Goal: Obtain resource: Download file/media

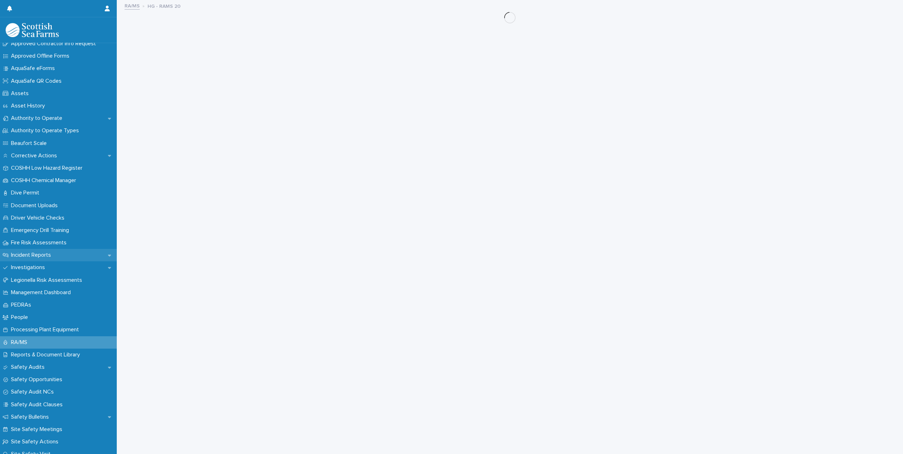
scroll to position [177, 0]
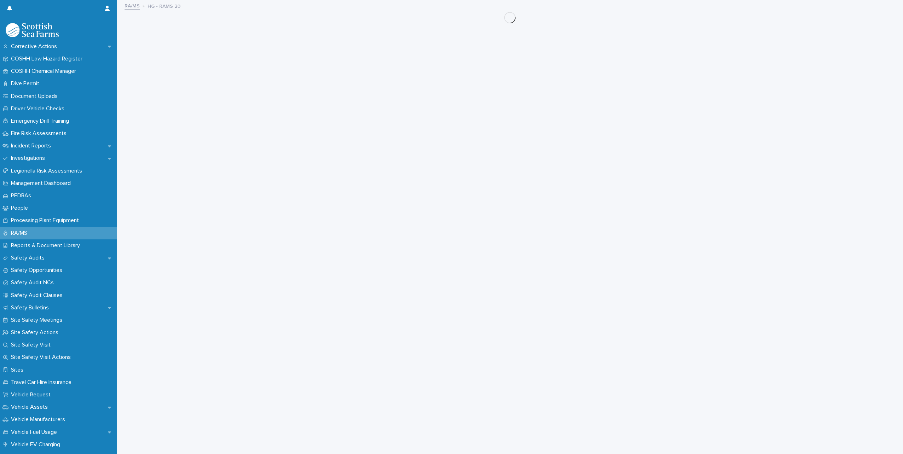
click at [40, 236] on div "RA/MS" at bounding box center [58, 233] width 117 height 12
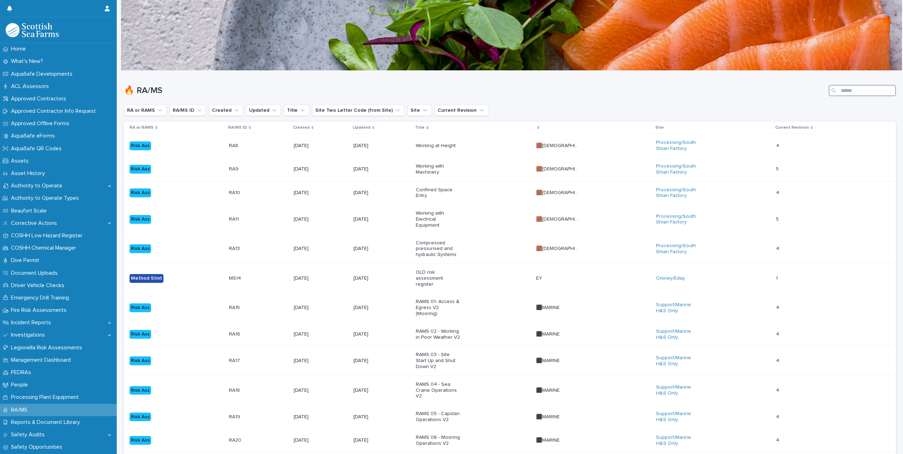
click at [846, 95] on input "Search" at bounding box center [862, 90] width 67 height 11
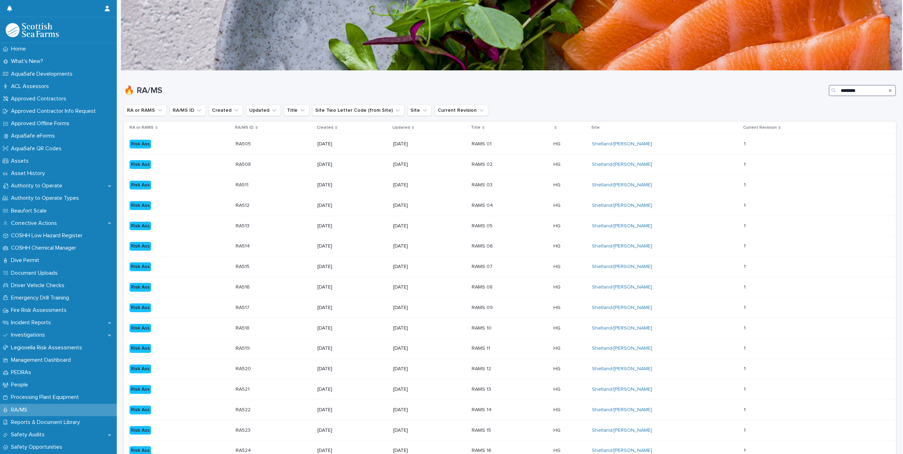
type input "*********"
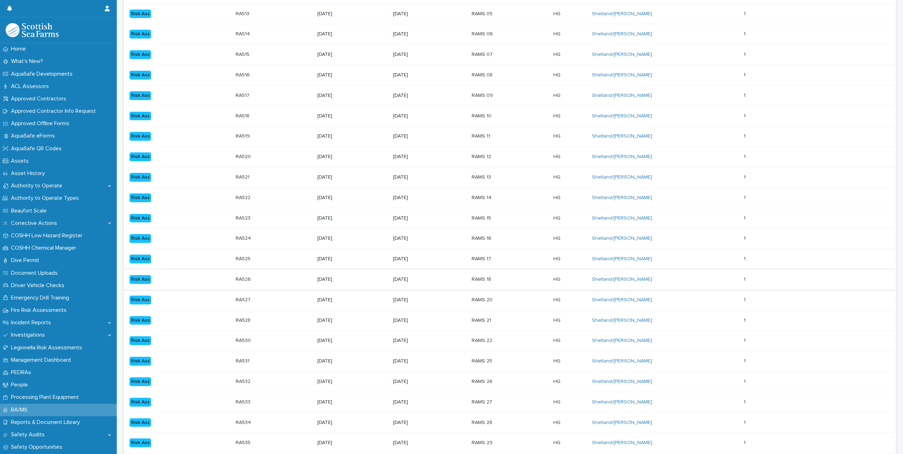
scroll to position [354, 0]
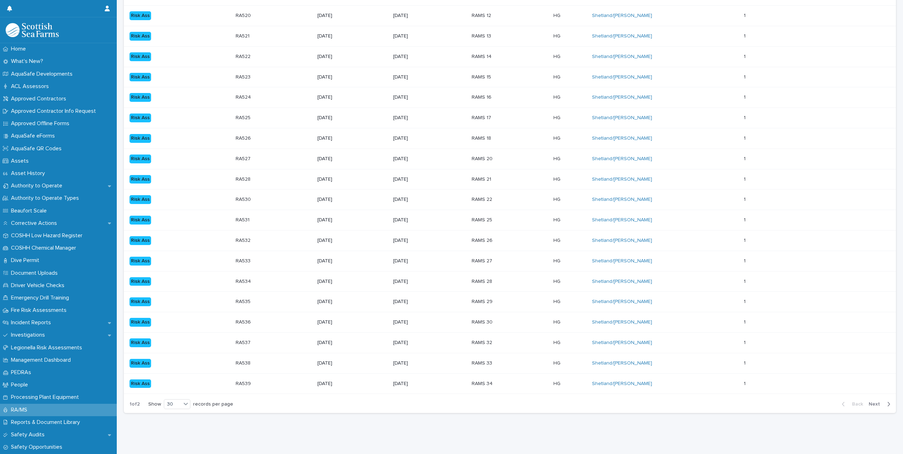
click at [465, 313] on td "[DATE]" at bounding box center [429, 302] width 79 height 21
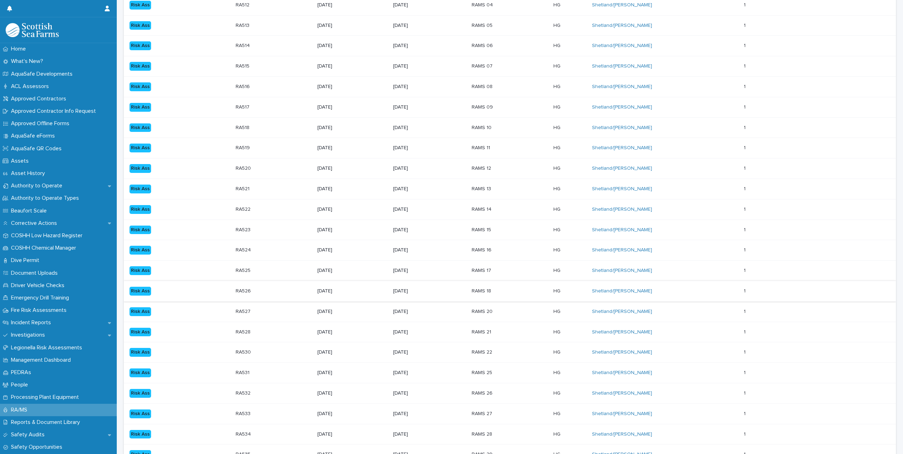
scroll to position [212, 0]
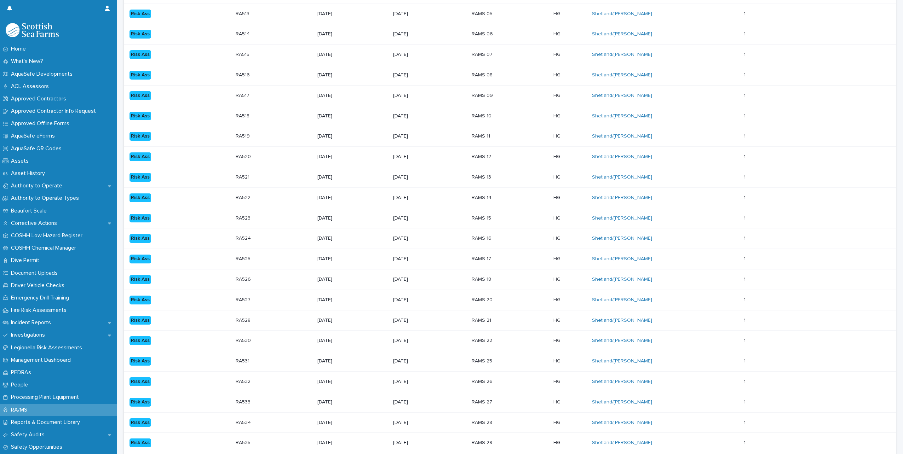
click at [484, 324] on p "RAMS 21" at bounding box center [494, 321] width 44 height 6
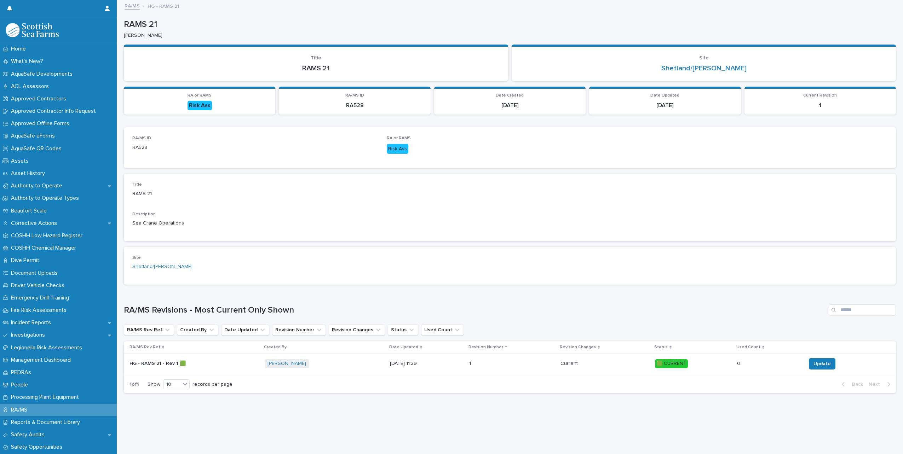
click at [161, 361] on p "HG - RAMS 21 - Rev 1 🟩" at bounding box center [159, 363] width 58 height 7
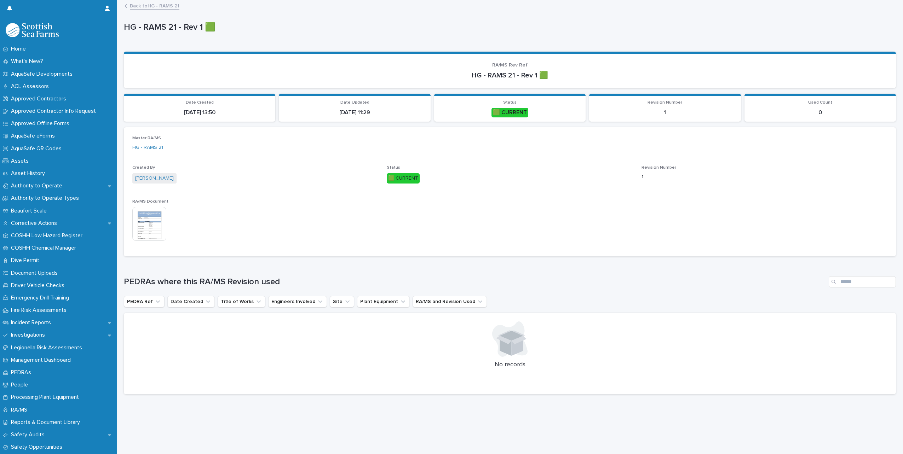
scroll to position [5, 0]
click at [155, 219] on img at bounding box center [149, 224] width 34 height 34
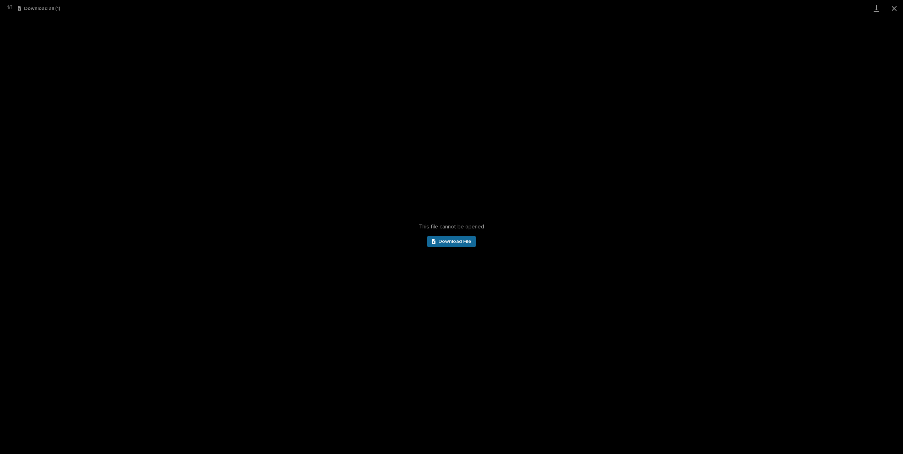
click at [463, 245] on link "Download File" at bounding box center [451, 241] width 49 height 11
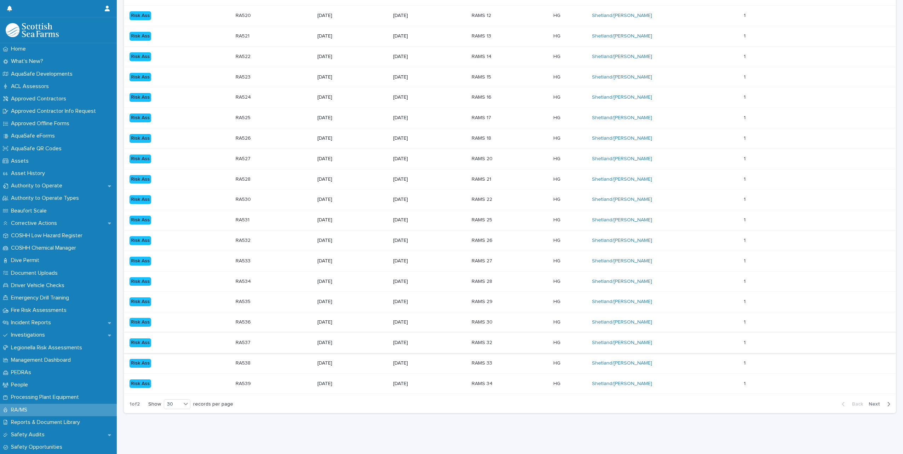
scroll to position [452, 0]
click at [482, 195] on div "RAMS 22" at bounding box center [494, 198] width 44 height 7
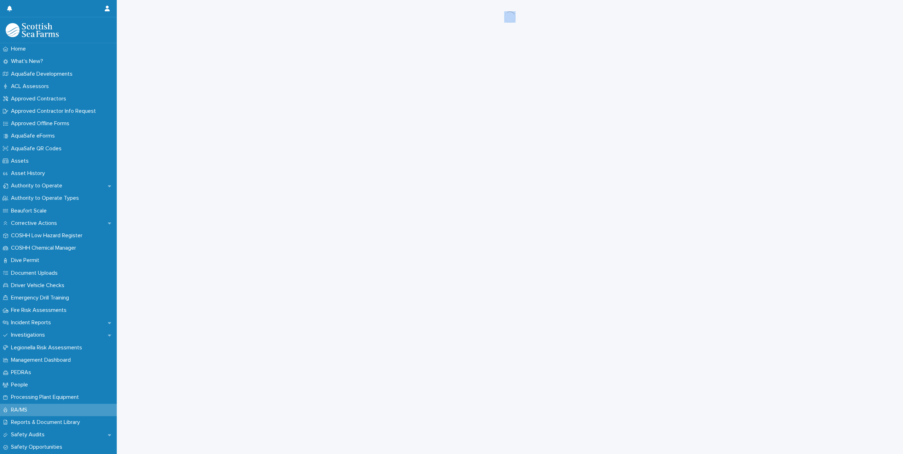
click at [482, 161] on div "Loading... Saving… Loading... Saving…" at bounding box center [509, 218] width 779 height 437
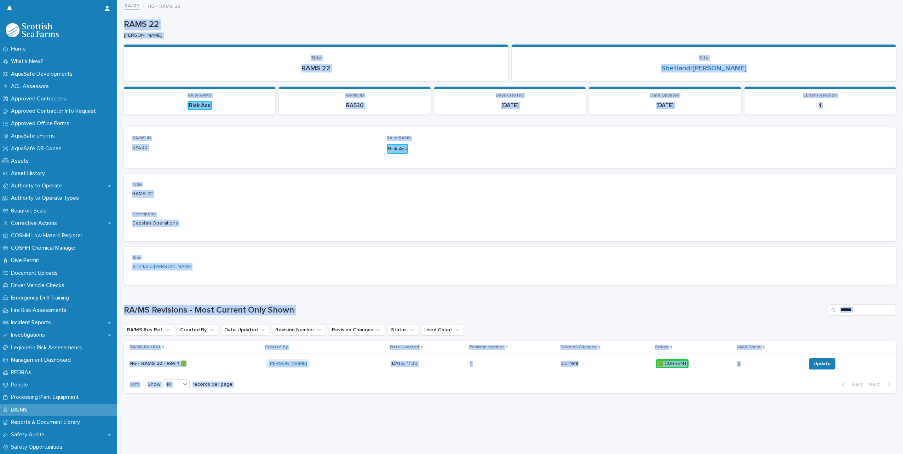
click at [161, 362] on p "HG - RAMS 22 - Rev 1 🟩" at bounding box center [159, 363] width 58 height 7
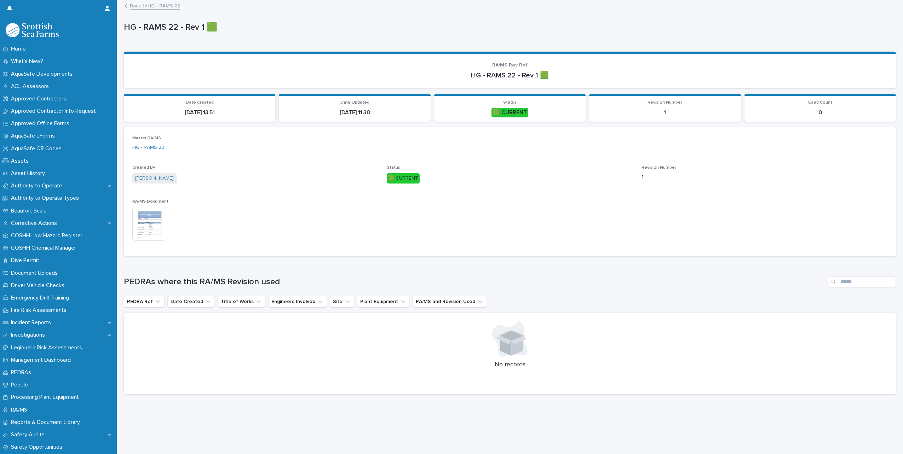
click at [143, 238] on img at bounding box center [149, 224] width 34 height 34
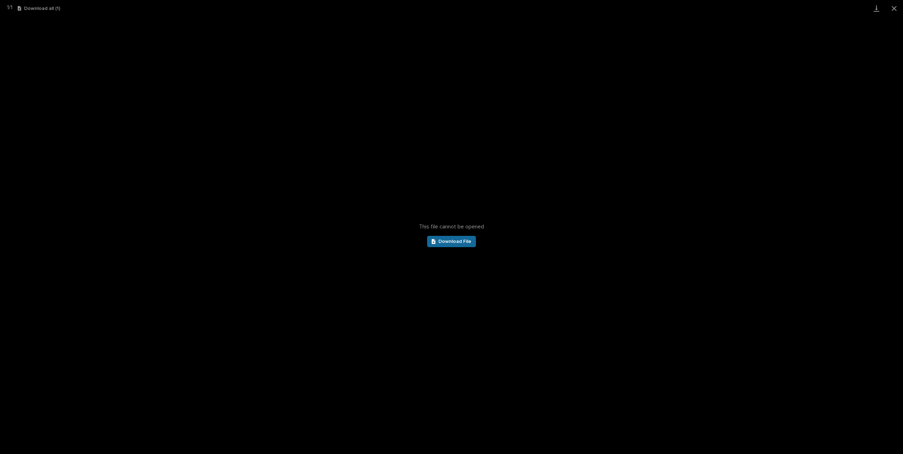
click at [443, 244] on span "Download File" at bounding box center [455, 241] width 33 height 5
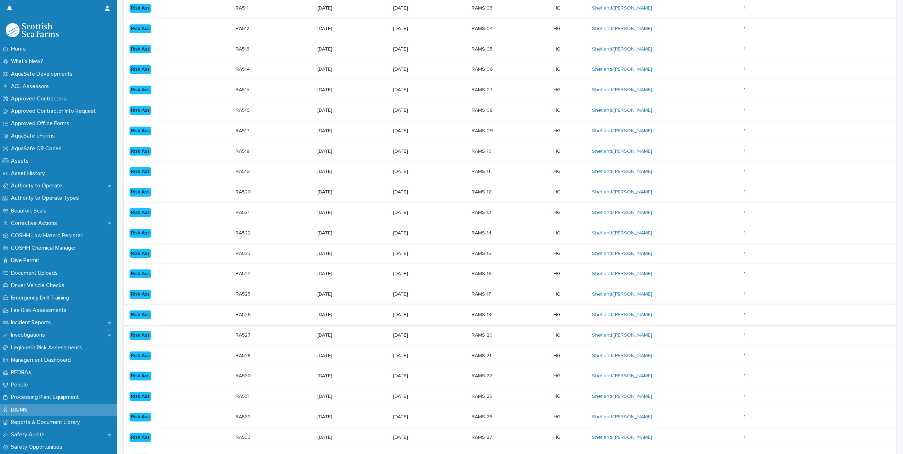
scroll to position [319, 0]
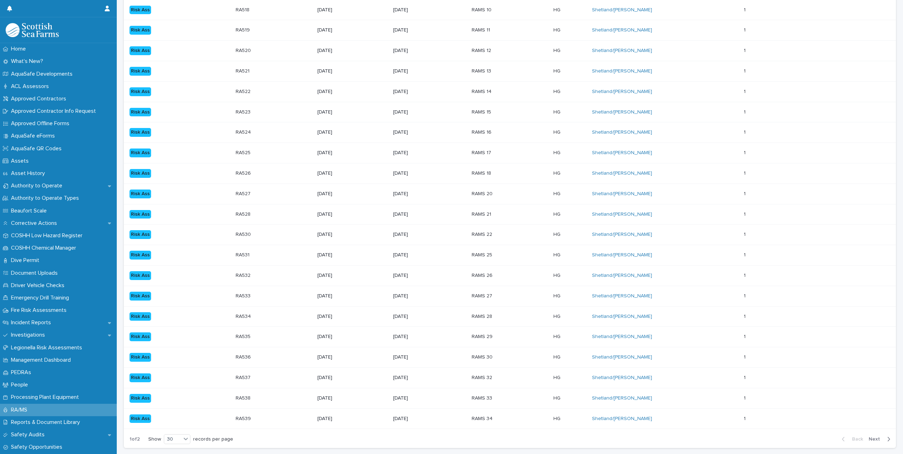
click at [483, 258] on p "RAMS 25" at bounding box center [494, 255] width 44 height 6
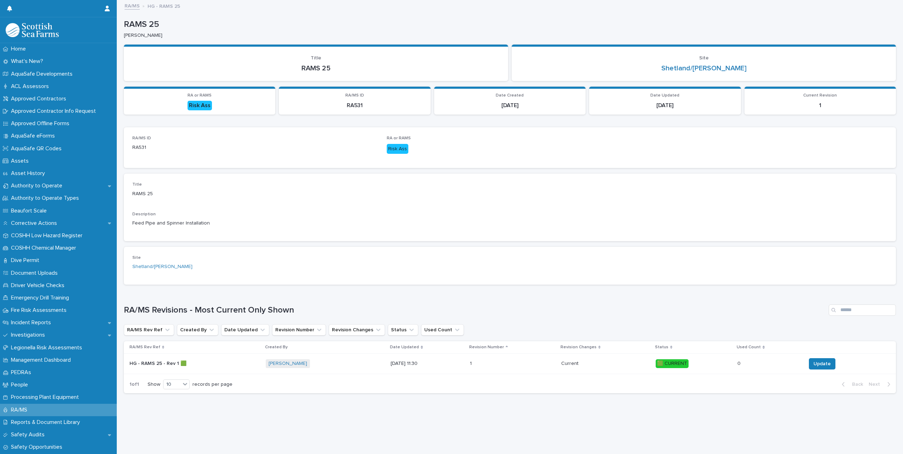
click at [145, 368] on div "HG - RAMS 25 - Rev 1 🟩 HG - RAMS 25 - Rev 1 🟩" at bounding box center [195, 364] width 131 height 12
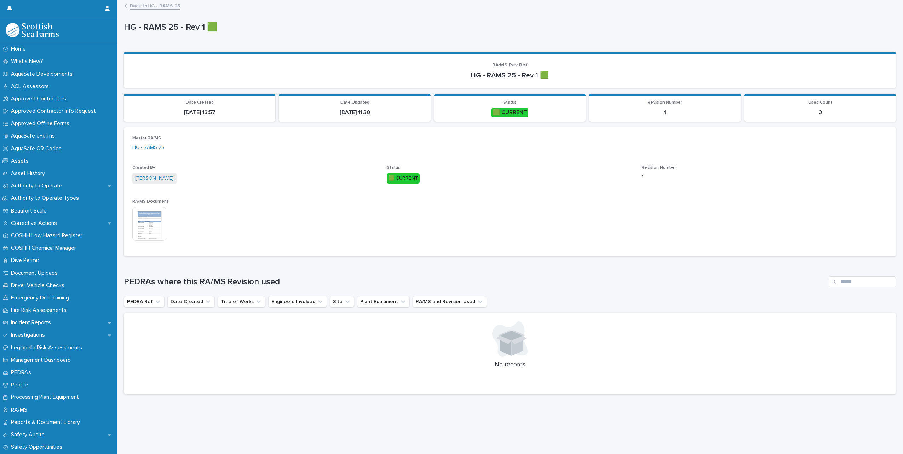
click at [152, 217] on img at bounding box center [149, 224] width 34 height 34
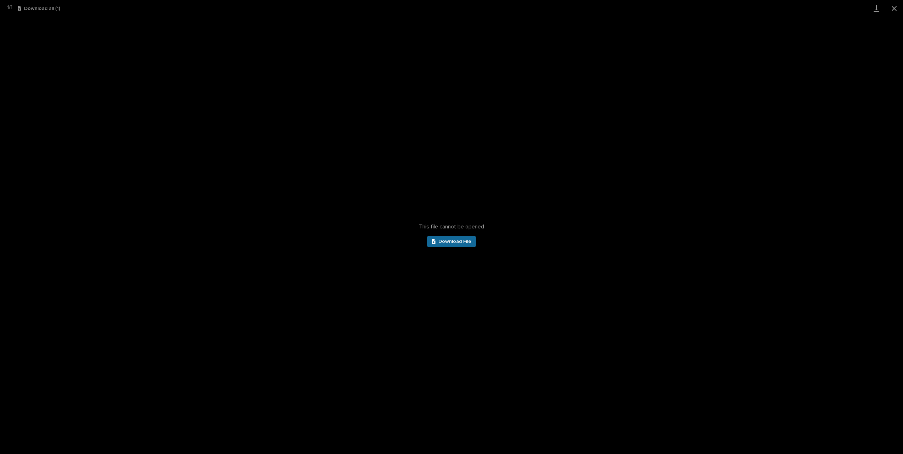
click at [456, 243] on span "Download File" at bounding box center [455, 241] width 33 height 5
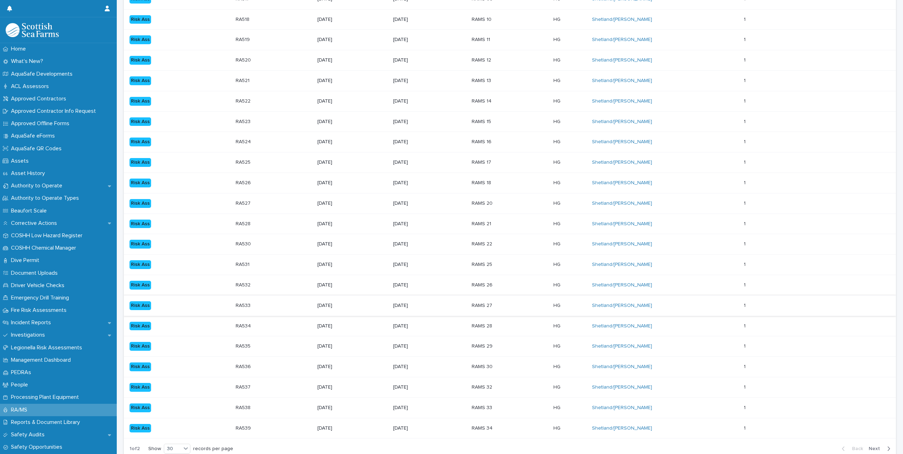
scroll to position [354, 0]
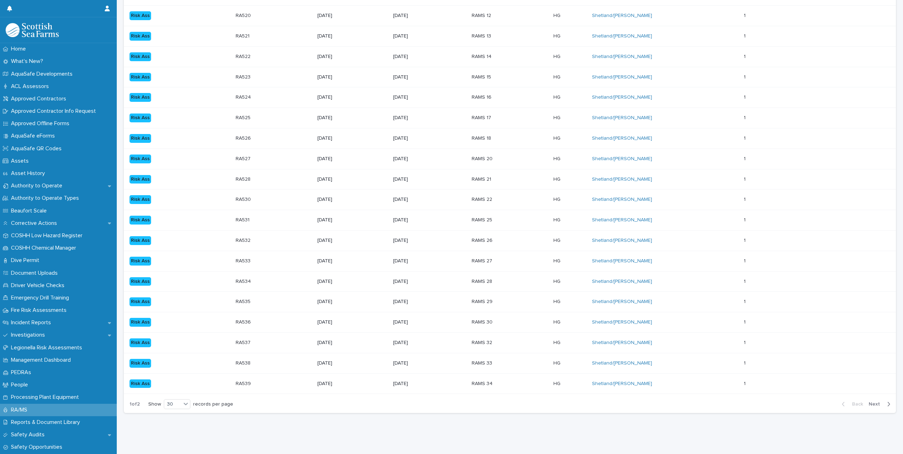
click at [485, 203] on p "RAMS 22" at bounding box center [494, 200] width 44 height 6
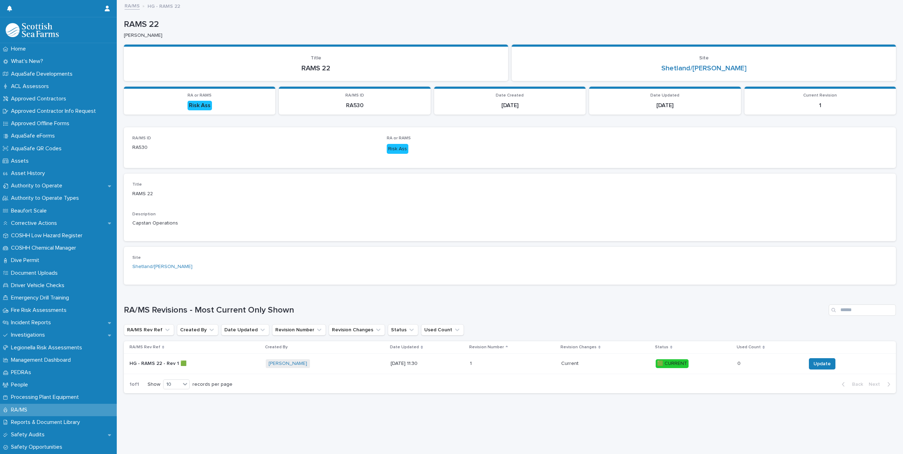
click at [162, 363] on p "HG - RAMS 22 - Rev 1 🟩" at bounding box center [159, 363] width 58 height 7
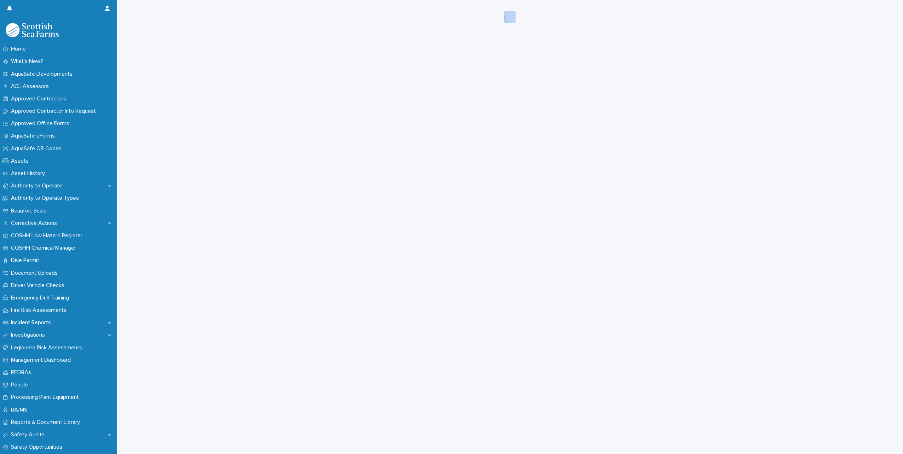
click at [162, 363] on div "Loading... Saving… Loading... Saving…" at bounding box center [509, 218] width 779 height 437
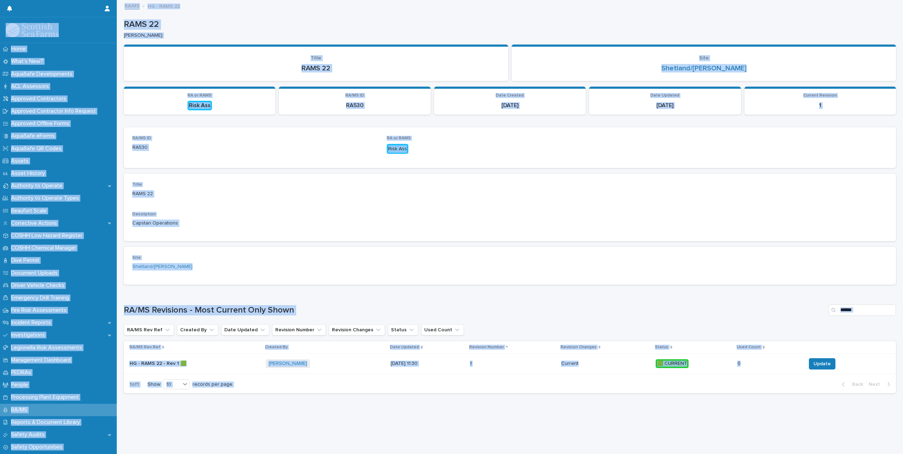
click at [376, 244] on div "RA/MS ID RA530 RA or RAMS Risk Ass Title RAMS 22 Description Capstan Operations…" at bounding box center [510, 206] width 772 height 158
click at [380, 288] on div "Loading... Saving… RA/MS ID RA530 RA or RAMS Risk Ass Title RAMS 22 Description…" at bounding box center [510, 208] width 772 height 163
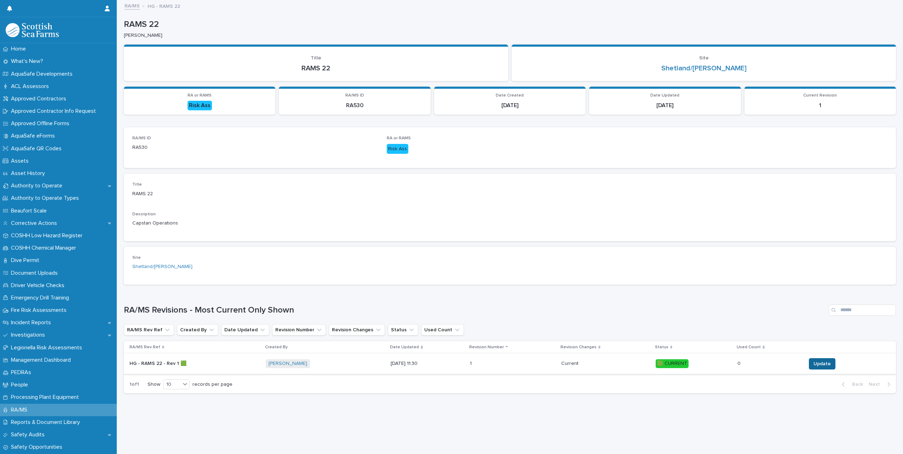
click at [819, 368] on button "Update" at bounding box center [822, 364] width 27 height 11
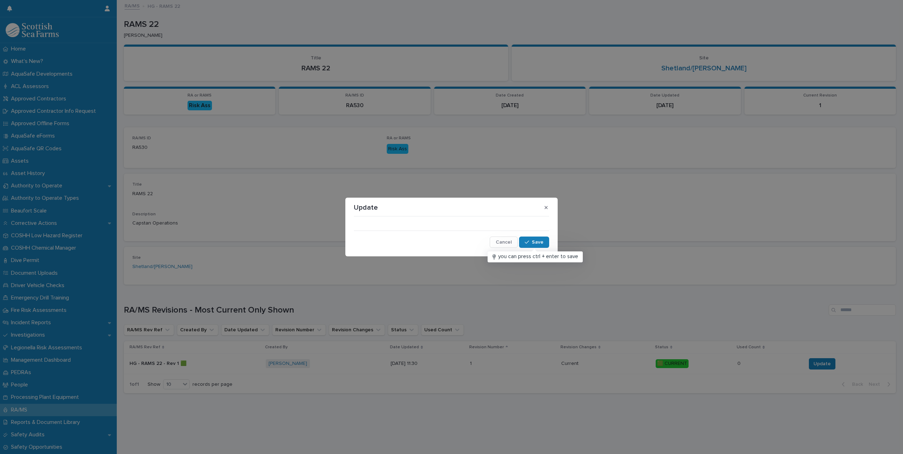
click at [467, 223] on div "Cancel Save" at bounding box center [451, 233] width 195 height 29
click at [497, 246] on button "Cancel" at bounding box center [504, 242] width 28 height 11
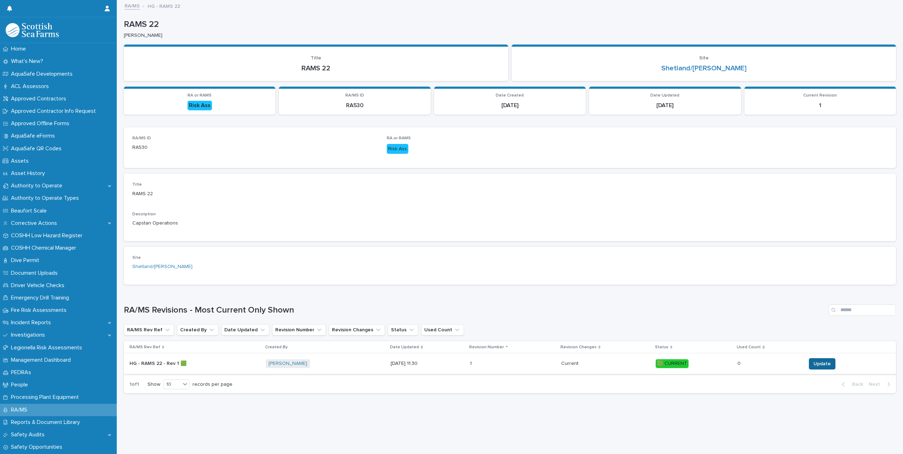
click at [814, 365] on span "Update" at bounding box center [822, 364] width 17 height 7
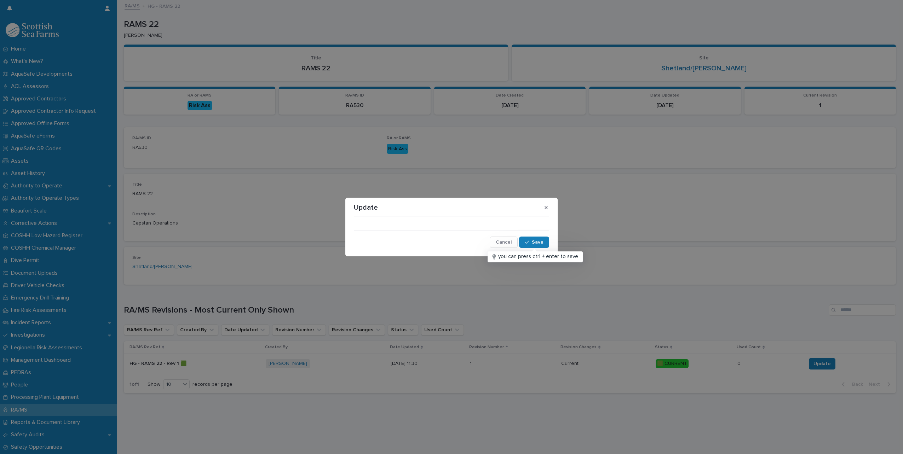
click at [449, 229] on div "Cancel Save" at bounding box center [451, 233] width 195 height 29
click at [545, 210] on button "button" at bounding box center [546, 207] width 12 height 11
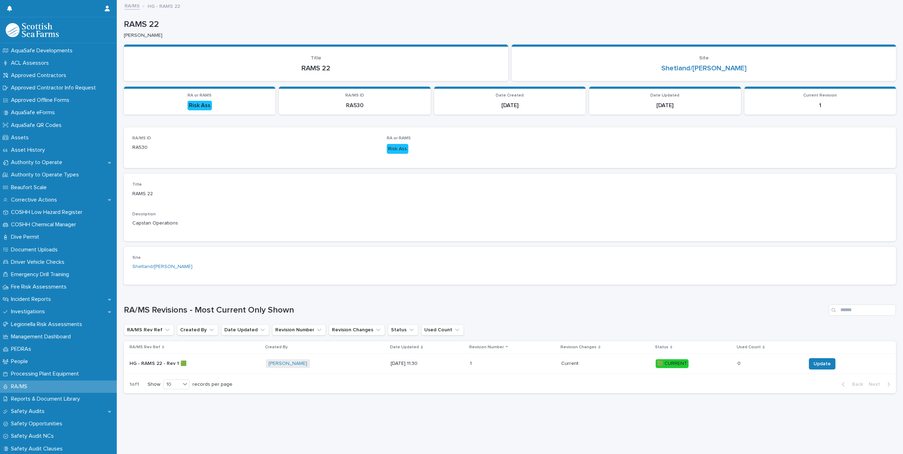
scroll to position [35, 0]
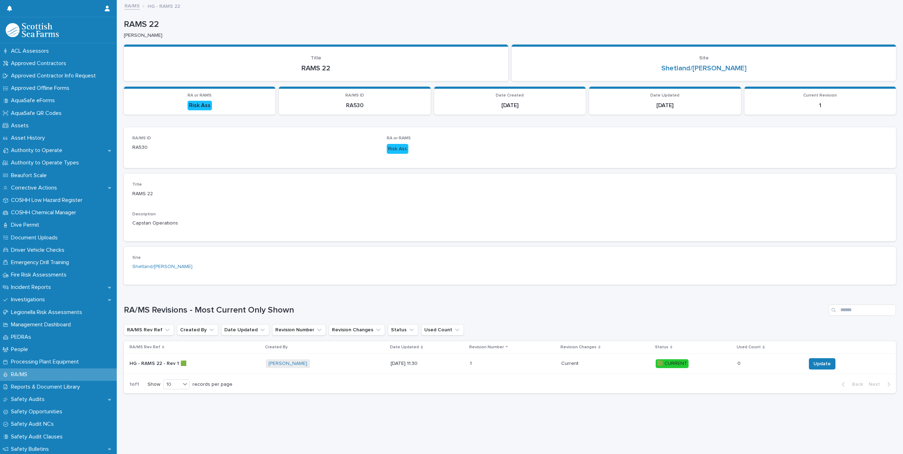
click at [178, 360] on p "HG - RAMS 22 - Rev 1 🟩" at bounding box center [159, 363] width 58 height 7
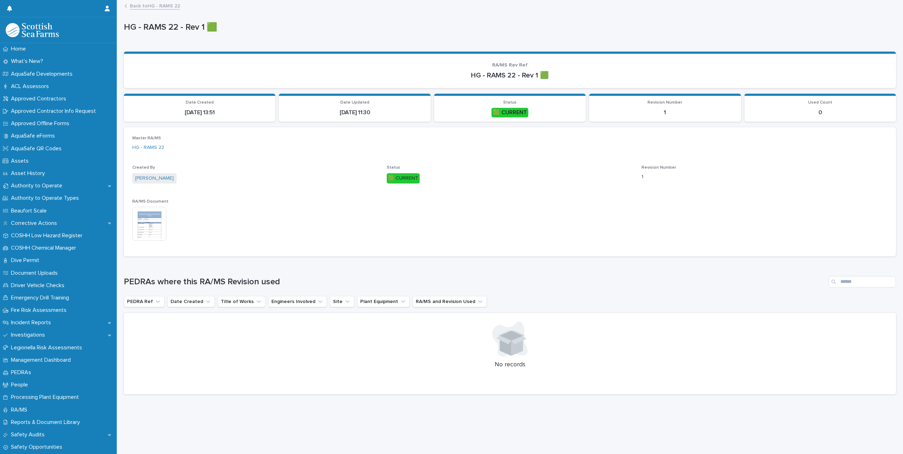
click at [141, 221] on img at bounding box center [149, 224] width 34 height 34
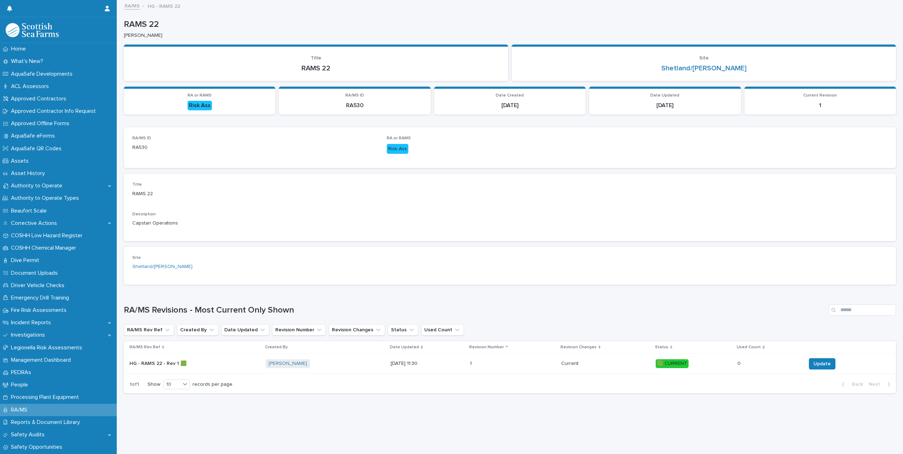
click at [168, 368] on div "HG - RAMS 22 - Rev 1 🟩 HG - RAMS 22 - Rev 1 🟩" at bounding box center [195, 364] width 131 height 12
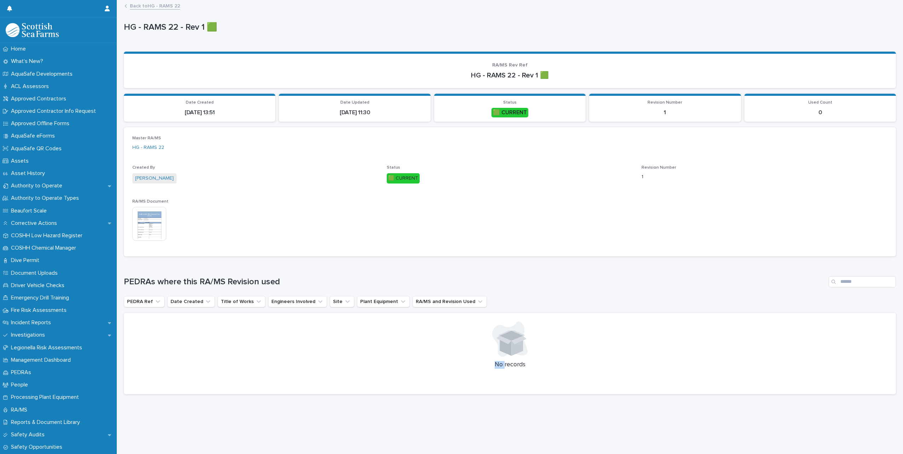
click at [150, 223] on img at bounding box center [149, 224] width 34 height 34
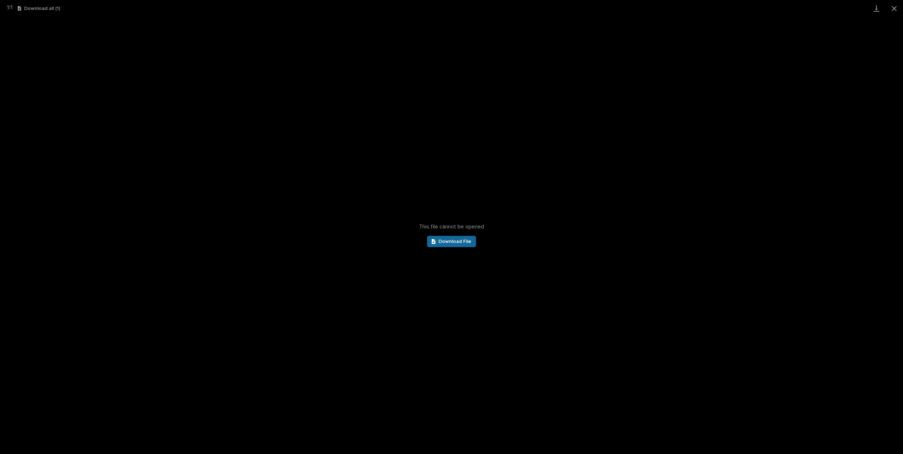
click at [462, 239] on link "Download File" at bounding box center [451, 241] width 49 height 11
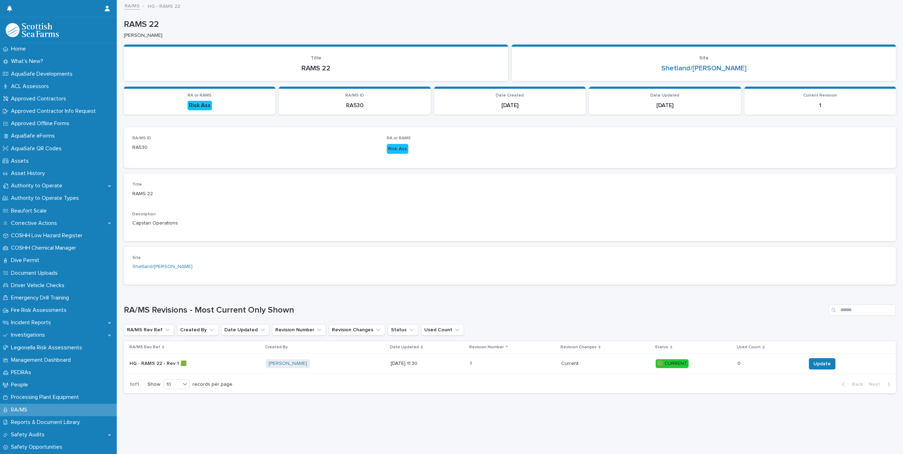
scroll to position [5, 0]
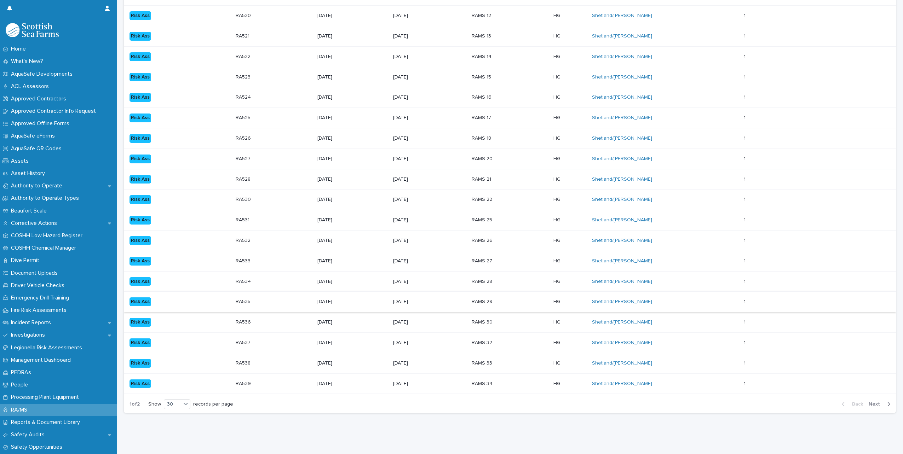
scroll to position [389, 0]
click at [487, 244] on p "RAMS 26" at bounding box center [494, 241] width 44 height 6
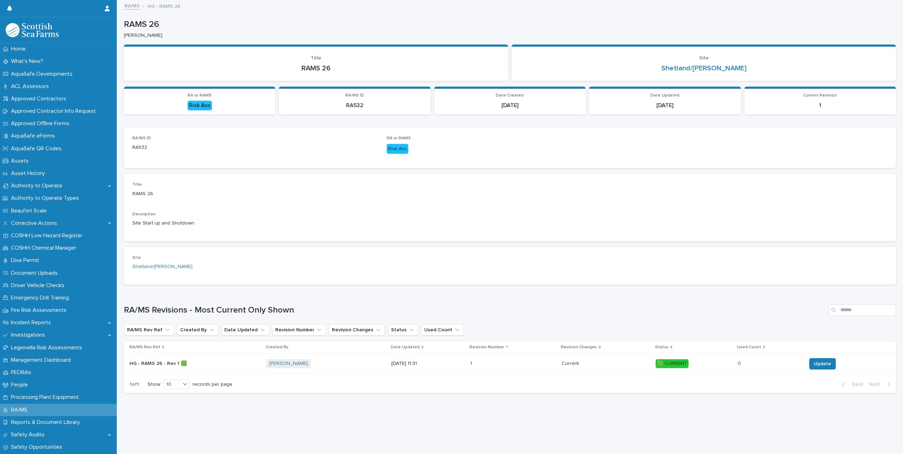
click at [156, 363] on p "HG - RAMS 26 - Rev 1 🟩" at bounding box center [159, 363] width 59 height 7
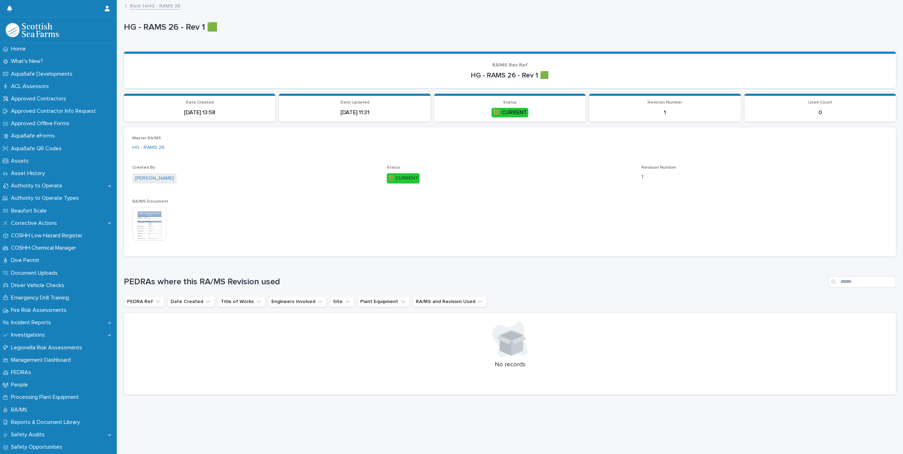
click at [141, 229] on img at bounding box center [149, 224] width 34 height 34
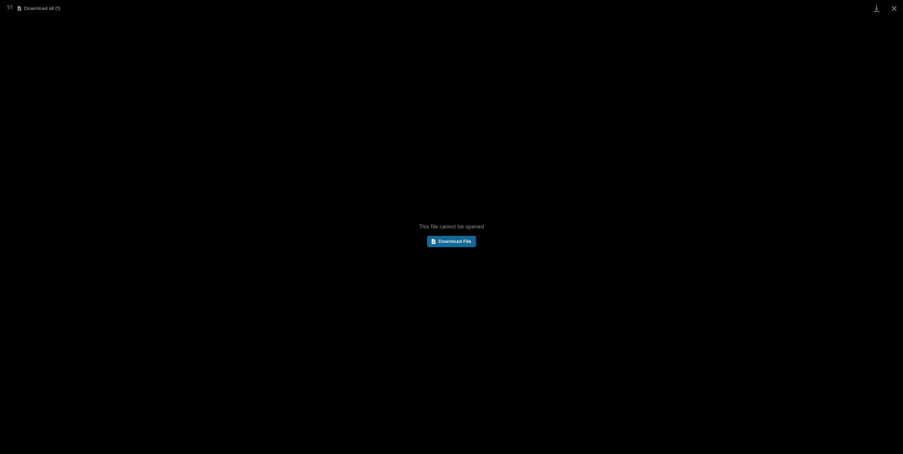
click at [453, 239] on span "Download File" at bounding box center [455, 241] width 33 height 5
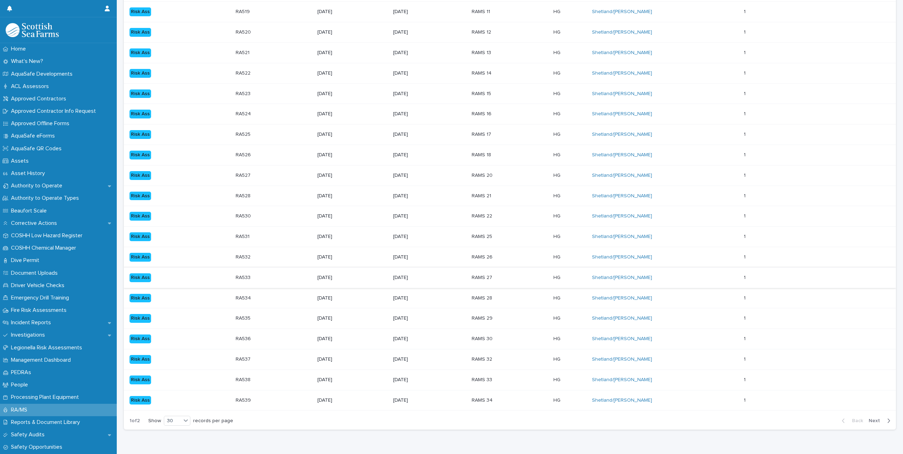
scroll to position [389, 0]
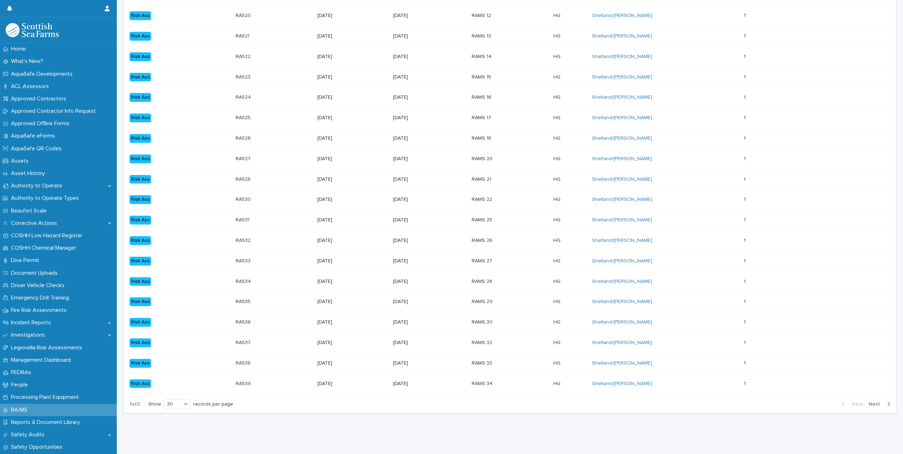
click at [484, 271] on td "RAMS 27" at bounding box center [510, 261] width 82 height 21
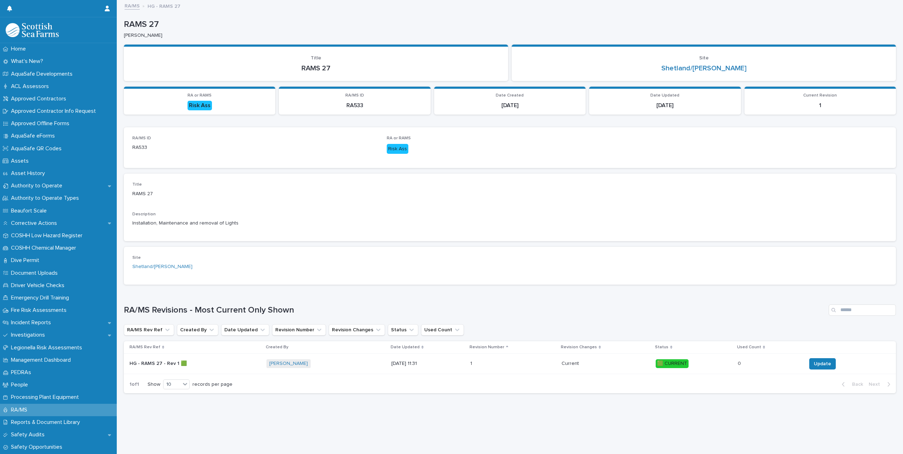
click at [160, 360] on p "HG - RAMS 27 - Rev 1 🟩" at bounding box center [159, 363] width 59 height 7
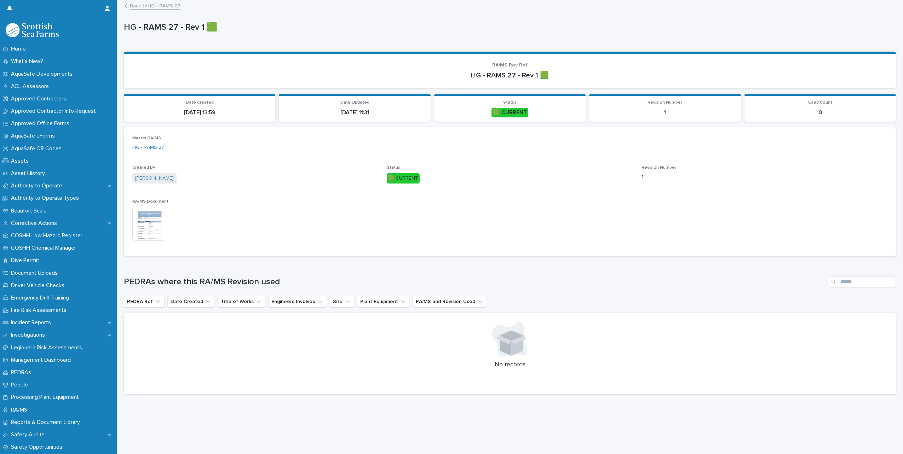
click at [133, 232] on img at bounding box center [149, 224] width 34 height 34
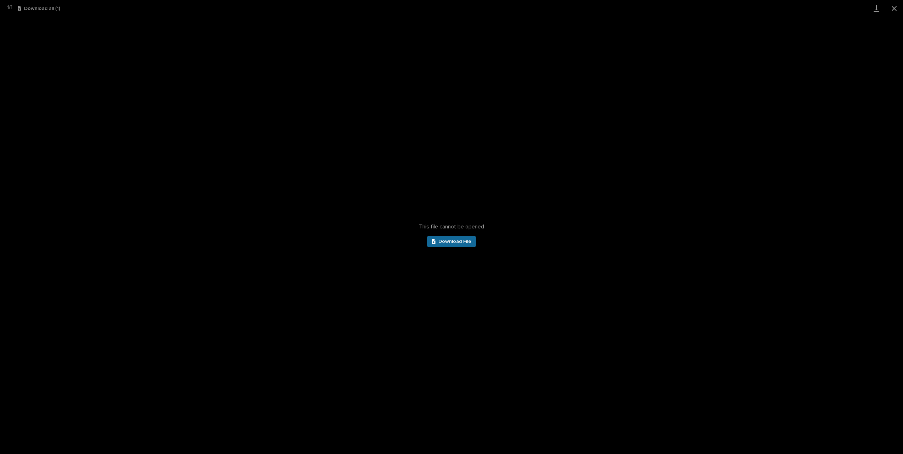
click at [448, 240] on span "Download File" at bounding box center [455, 241] width 33 height 5
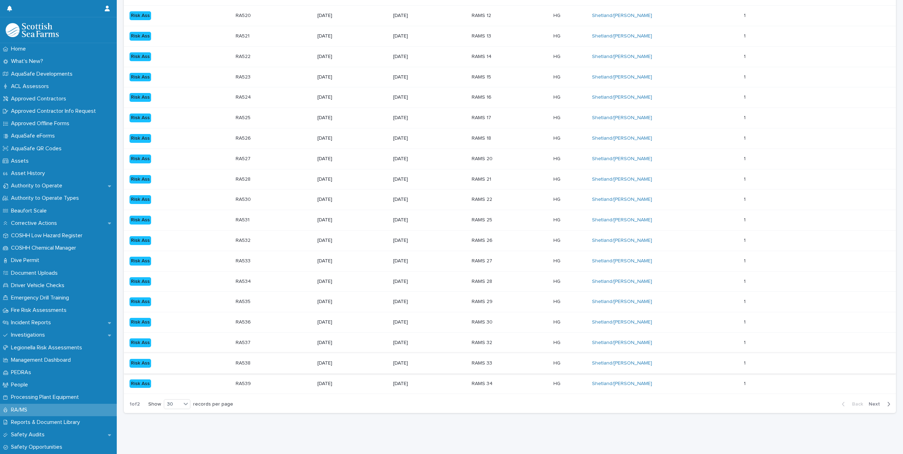
scroll to position [452, 0]
click at [492, 276] on div "RAMS 28" at bounding box center [510, 282] width 76 height 12
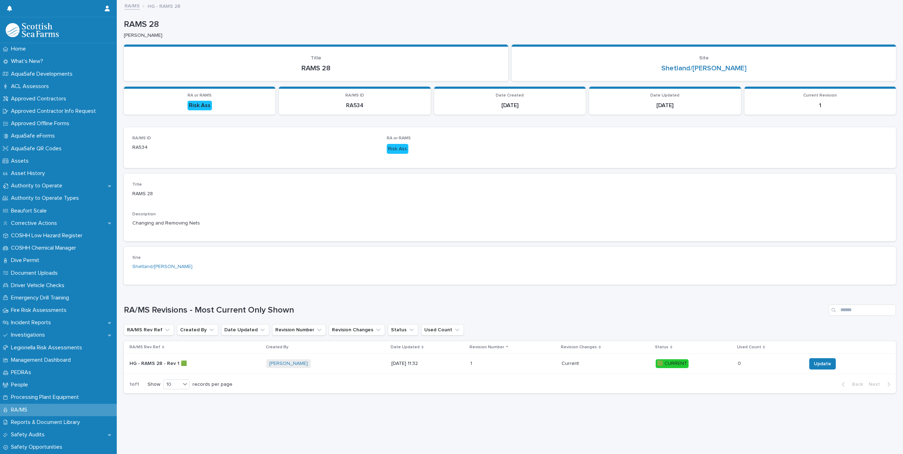
click at [166, 363] on p "HG - RAMS 28 - Rev 1 🟩" at bounding box center [159, 363] width 59 height 7
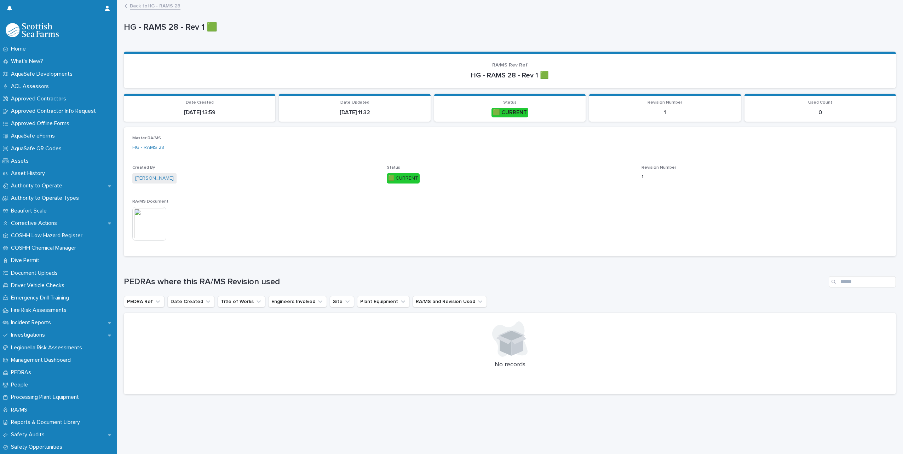
click at [136, 227] on img at bounding box center [149, 224] width 34 height 34
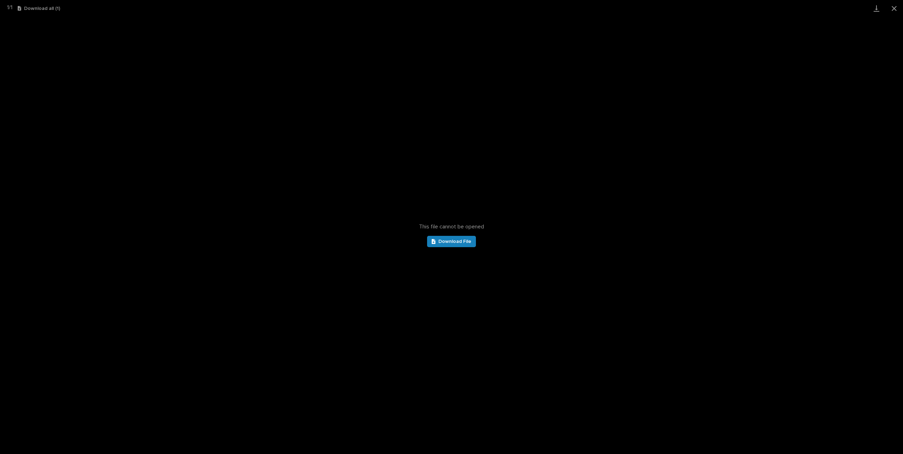
click at [445, 257] on div "This file cannot be opened Download File" at bounding box center [451, 236] width 903 height 438
click at [442, 238] on div "This file cannot be opened Download File" at bounding box center [451, 236] width 903 height 438
click at [448, 245] on link "Download File" at bounding box center [451, 241] width 49 height 11
